Goal: Book appointment/travel/reservation

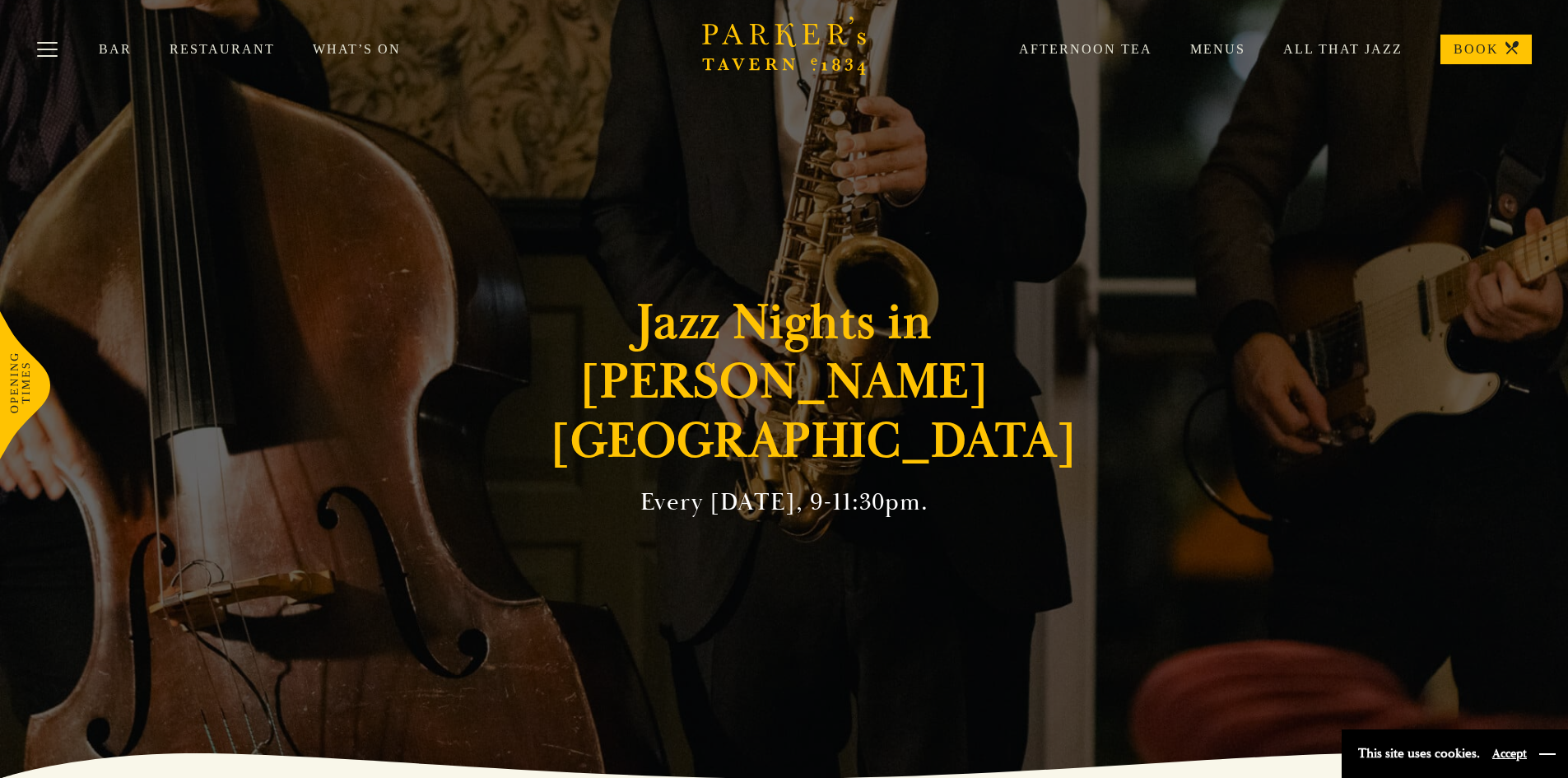
click at [1542, 751] on button "button" at bounding box center [1546, 753] width 16 height 16
